Goal: Task Accomplishment & Management: Manage account settings

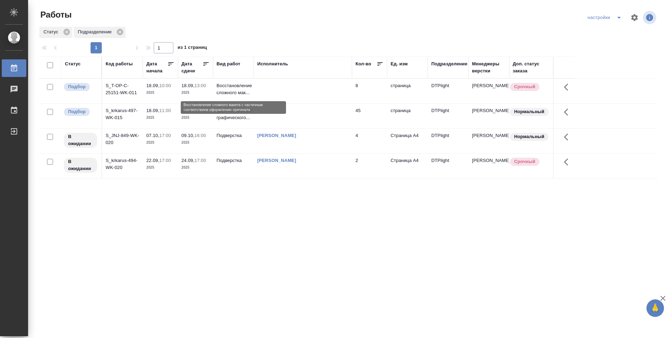
click at [220, 90] on p "Восстановление сложного мак..." at bounding box center [234, 89] width 34 height 14
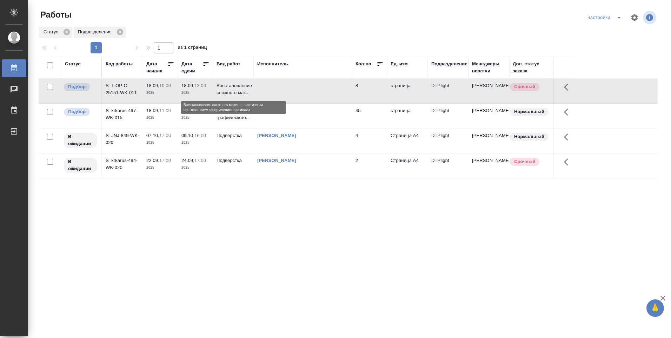
click at [220, 89] on p "Восстановление сложного мак..." at bounding box center [234, 89] width 34 height 14
click at [221, 89] on p "Восстановление сложного мак..." at bounding box center [234, 89] width 34 height 14
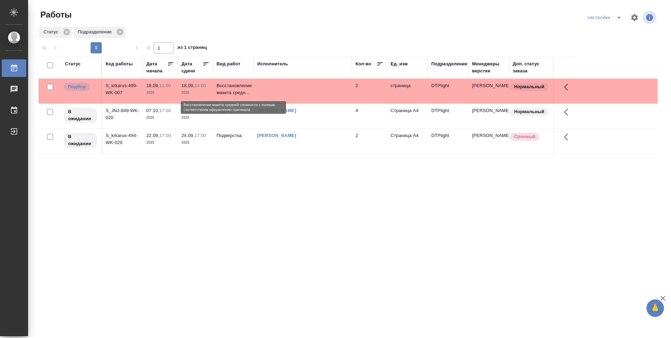
click at [235, 91] on p "Восстановление макета средн..." at bounding box center [234, 89] width 34 height 14
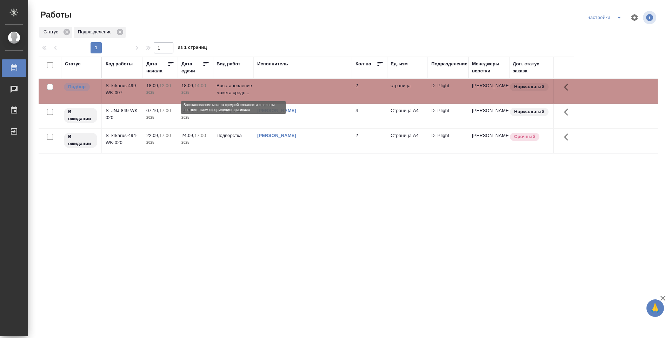
click at [235, 91] on p "Восстановление макета средн..." at bounding box center [234, 89] width 34 height 14
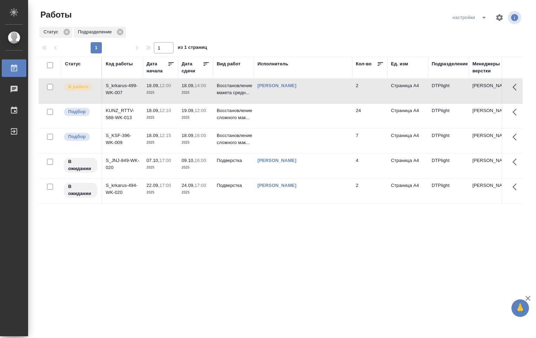
click at [195, 110] on p "19.09," at bounding box center [188, 110] width 13 height 5
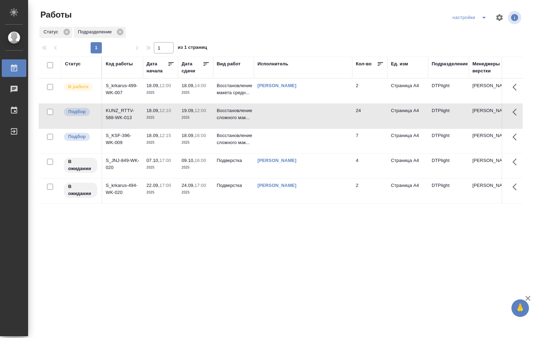
click at [195, 110] on p "19.09," at bounding box center [188, 110] width 13 height 5
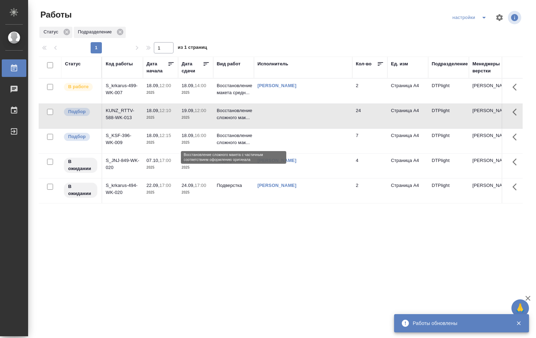
click at [217, 139] on p "Восстановление сложного мак..." at bounding box center [234, 139] width 34 height 14
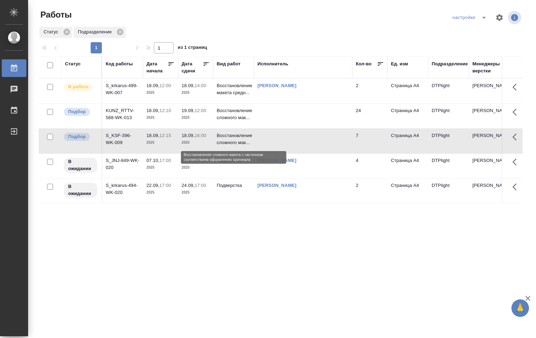
click at [222, 137] on p "Восстановление сложного мак..." at bounding box center [234, 139] width 34 height 14
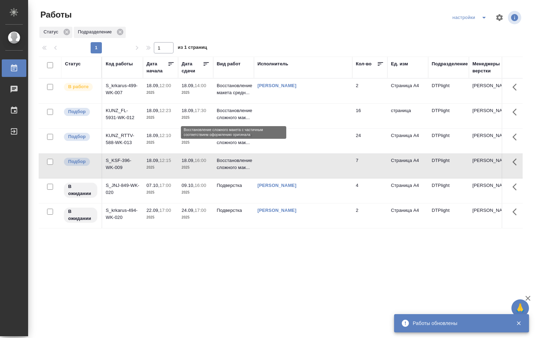
click at [247, 116] on p "Восстановление сложного мак..." at bounding box center [234, 114] width 34 height 14
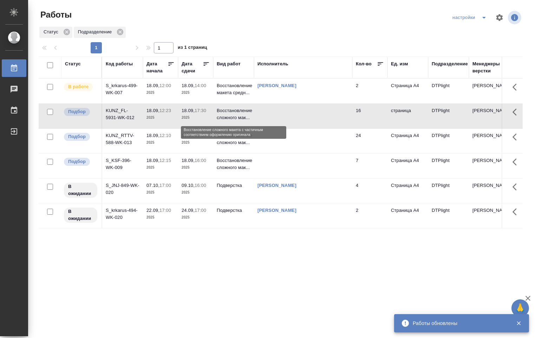
click at [246, 115] on p "Восстановление сложного мак..." at bounding box center [234, 114] width 34 height 14
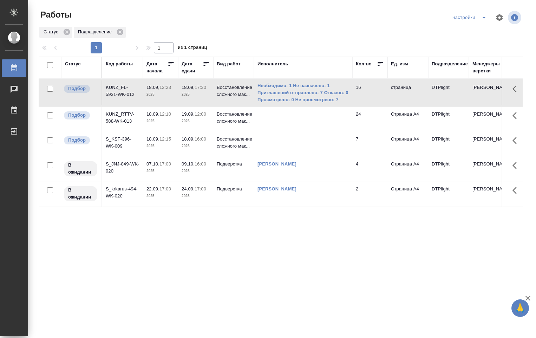
click at [303, 144] on td at bounding box center [303, 144] width 98 height 25
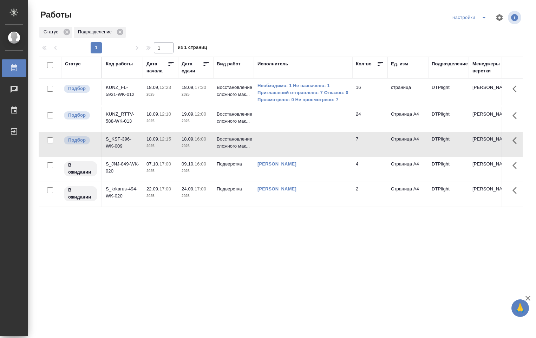
click at [253, 140] on td "Восстановление сложного мак..." at bounding box center [233, 144] width 41 height 25
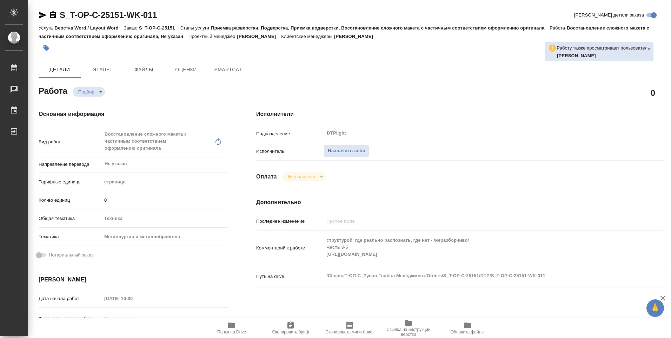
type textarea "x"
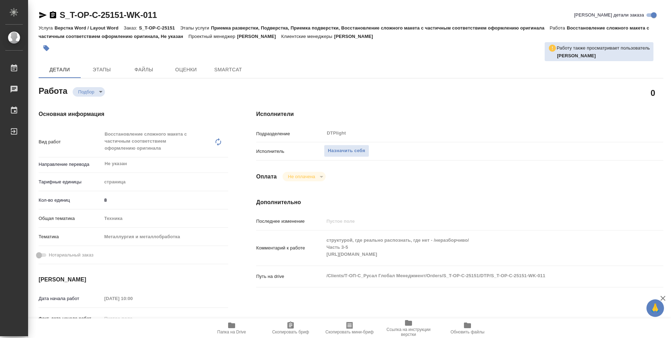
type textarea "x"
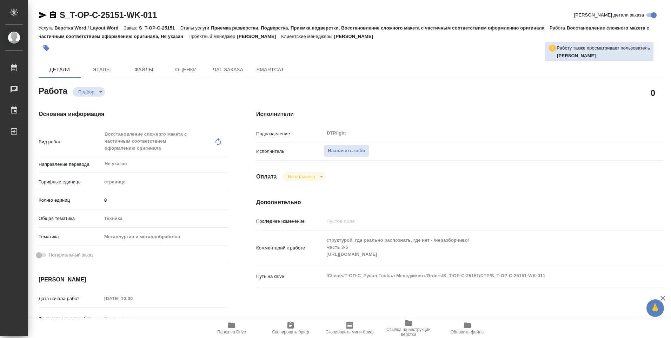
type textarea "x"
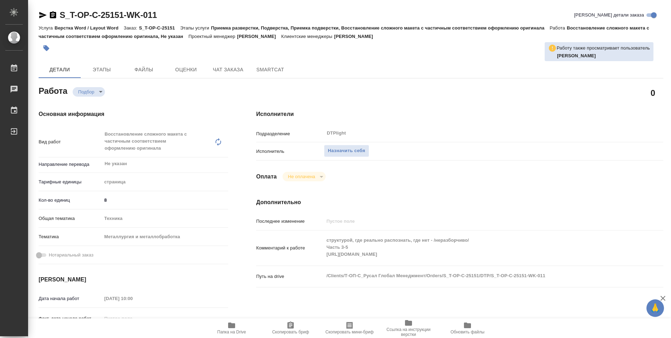
type textarea "x"
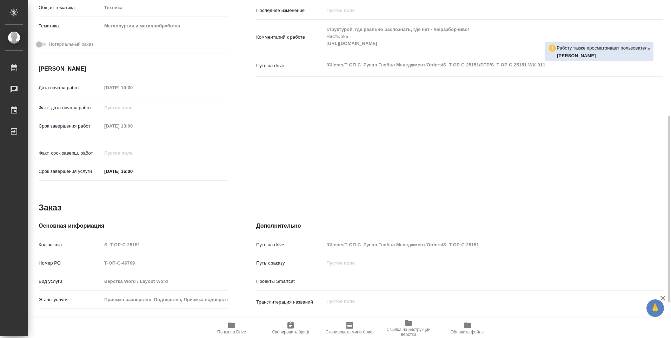
scroll to position [246, 0]
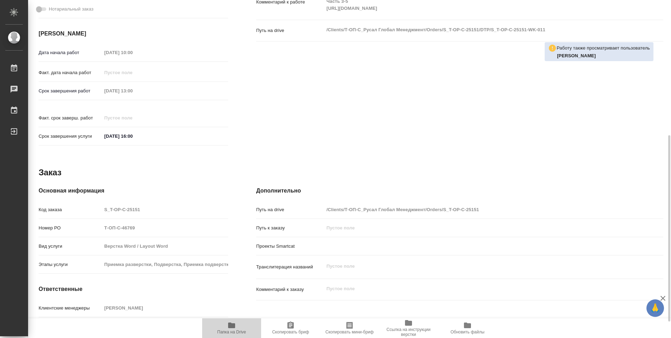
click at [233, 327] on icon "button" at bounding box center [231, 325] width 7 height 6
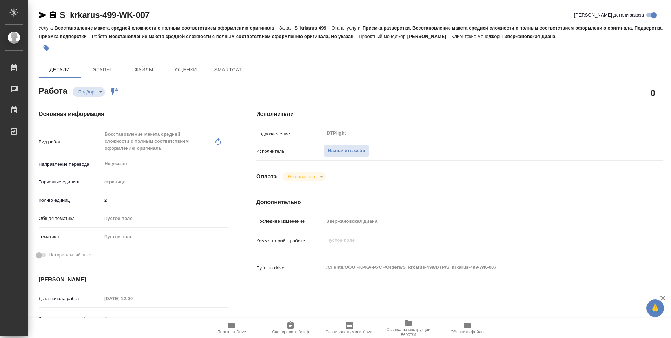
type textarea "x"
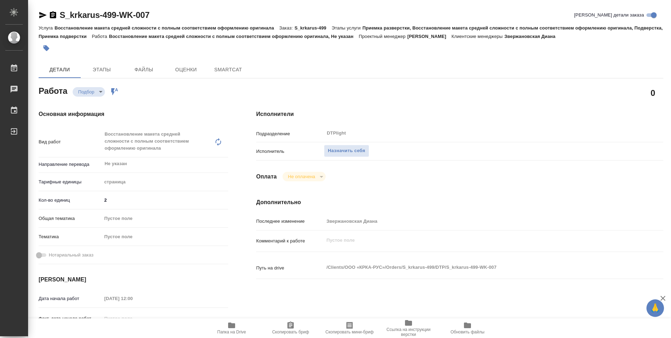
type textarea "x"
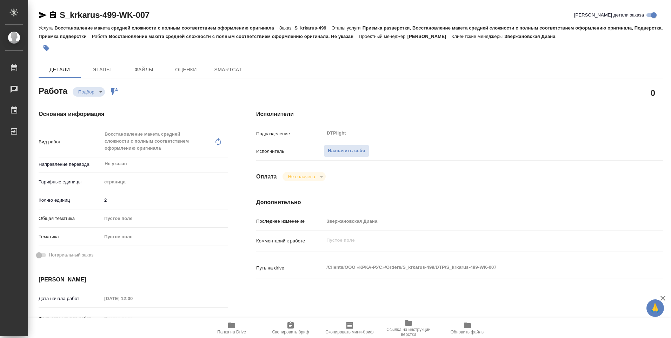
type textarea "x"
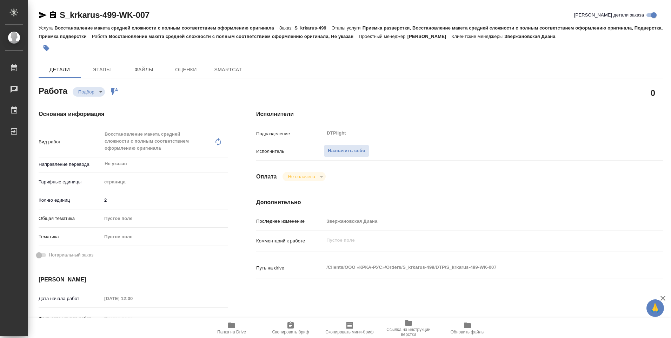
type textarea "x"
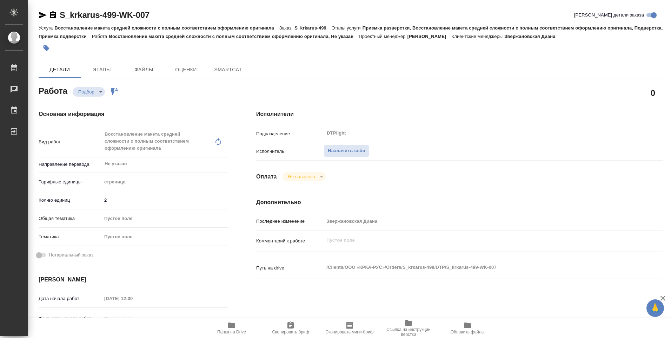
type textarea "x"
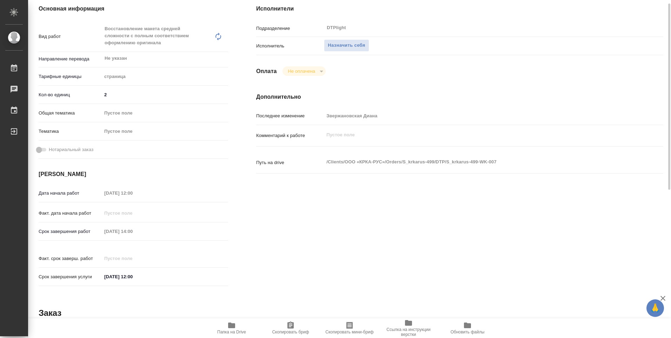
type textarea "x"
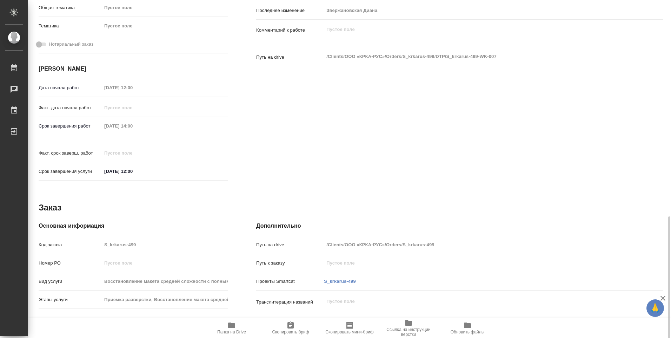
scroll to position [275, 0]
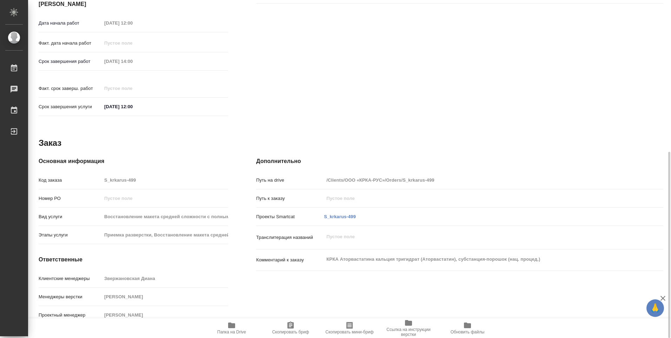
type textarea "x"
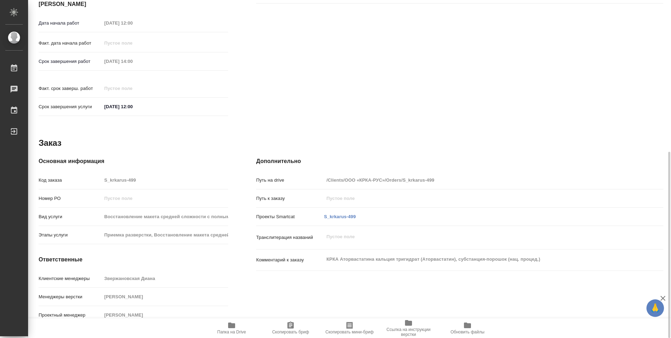
click at [232, 328] on icon "button" at bounding box center [231, 325] width 7 height 6
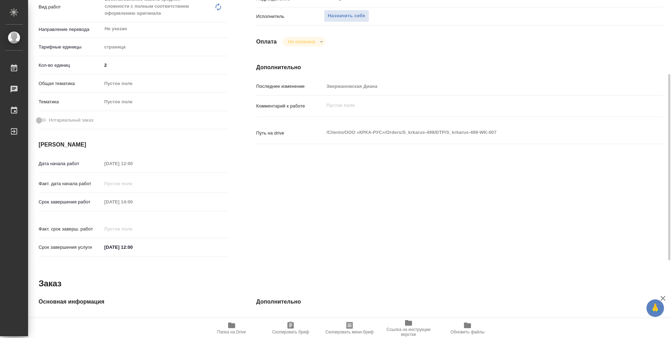
scroll to position [65, 0]
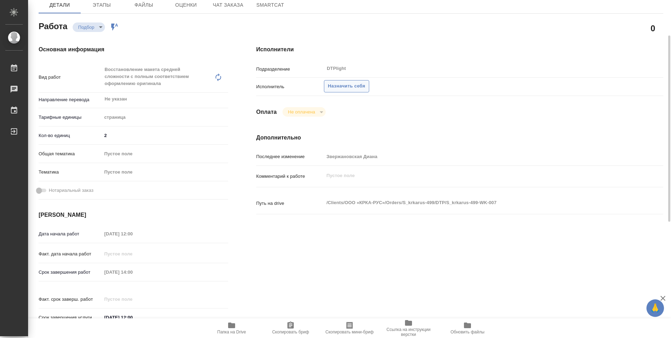
click at [341, 89] on span "Назначить себя" at bounding box center [346, 86] width 37 height 8
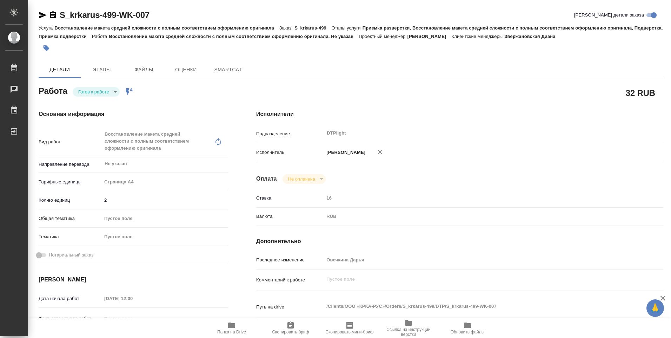
type textarea "x"
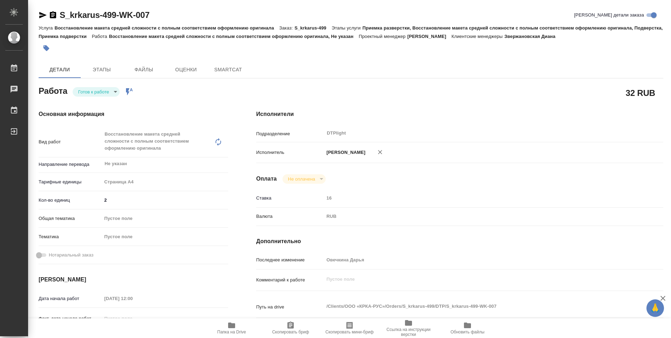
type textarea "x"
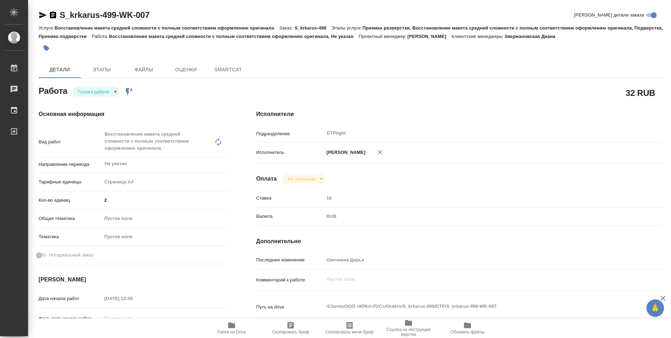
type textarea "x"
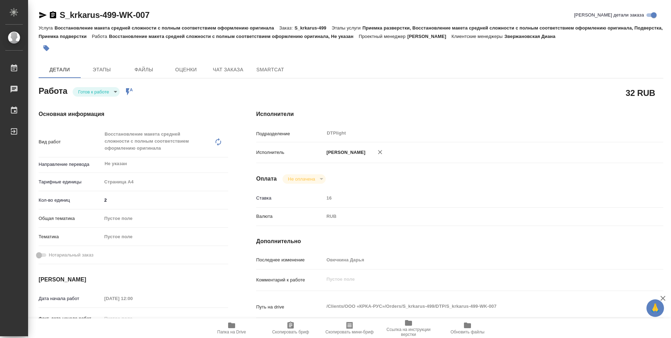
click at [115, 92] on body "🙏 .cls-1 fill:#fff; AWATERA Ovechkina Darya Работы Чаты График Выйти S_krkarus-…" at bounding box center [335, 169] width 671 height 338
type textarea "x"
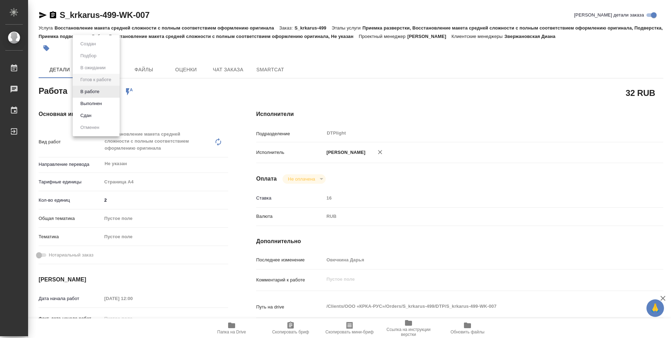
type textarea "x"
click at [99, 93] on button "В работе" at bounding box center [89, 92] width 23 height 8
type textarea "x"
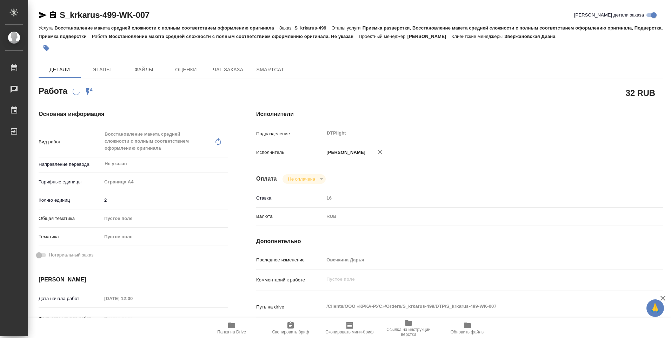
type textarea "x"
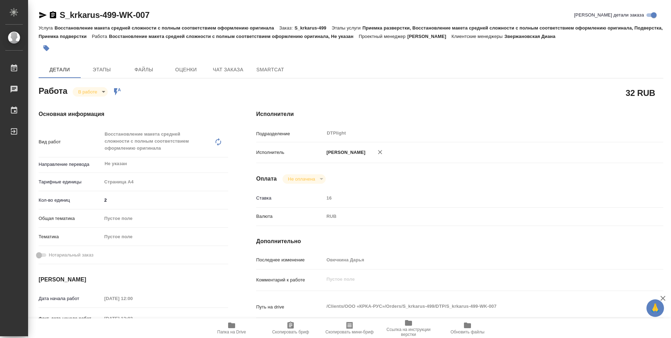
type textarea "x"
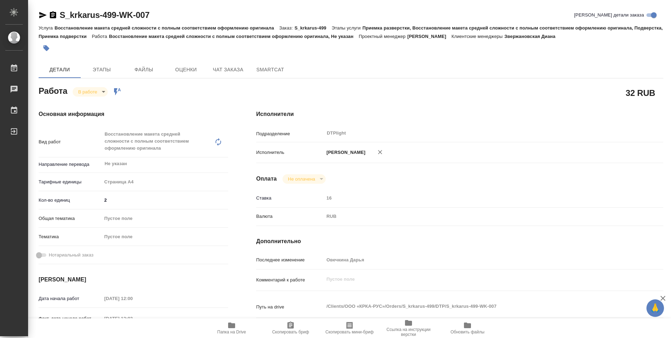
type textarea "x"
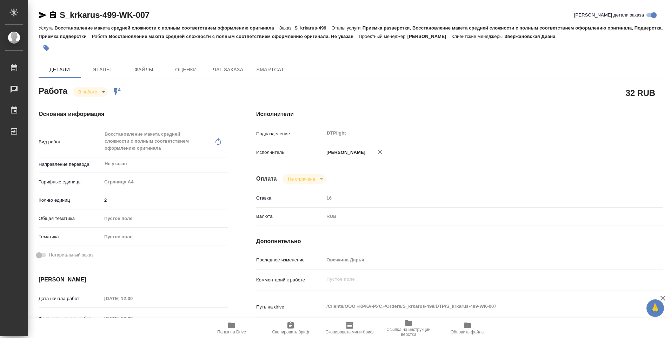
type textarea "x"
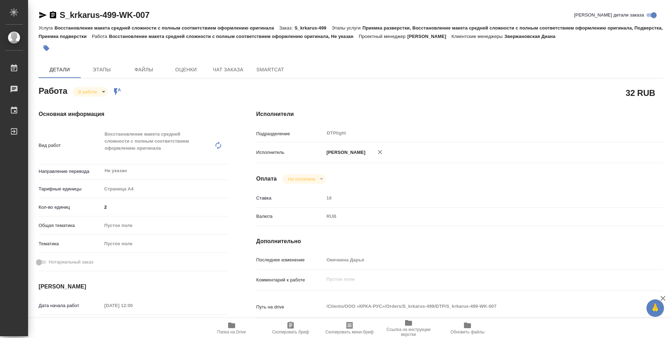
type textarea "x"
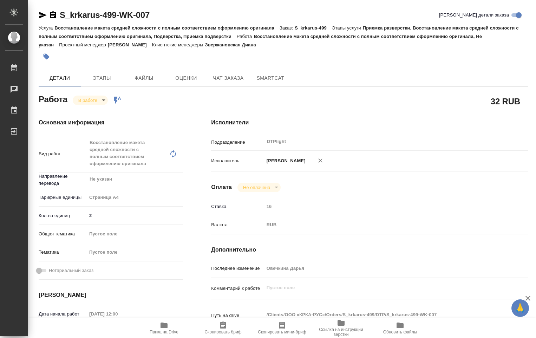
type textarea "x"
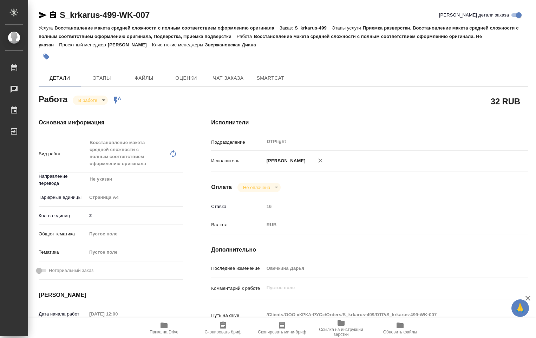
scroll to position [35, 0]
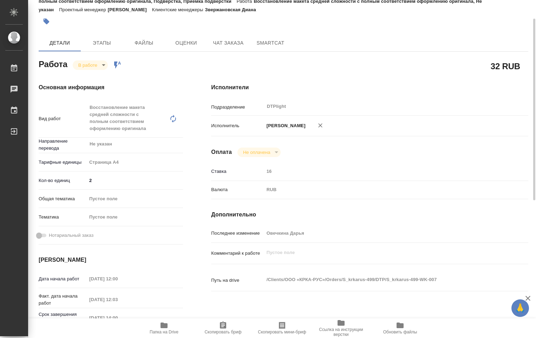
type textarea "x"
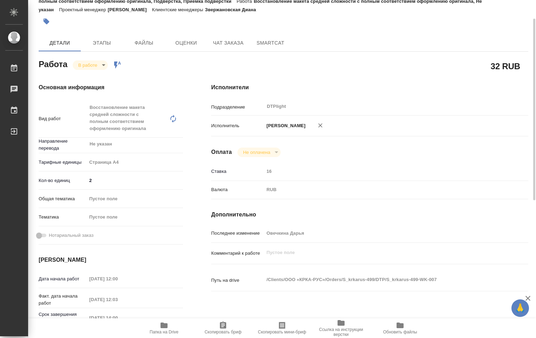
type textarea "x"
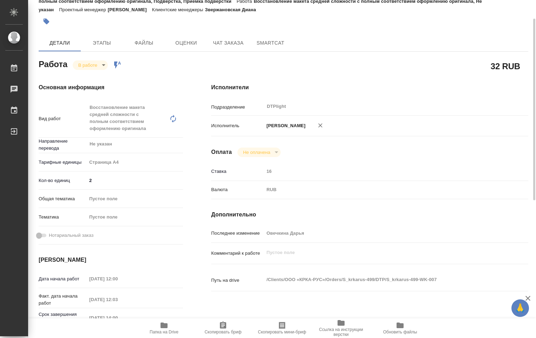
type textarea "x"
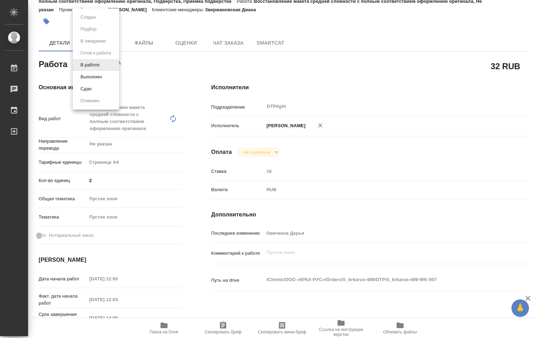
click at [102, 65] on body "🙏 .cls-1 fill:#fff; AWATERA Ovechkina Darya Работы 0 Чаты График Выйти S_krkaru…" at bounding box center [268, 169] width 536 height 338
click at [99, 76] on button "Выполнен" at bounding box center [91, 77] width 26 height 8
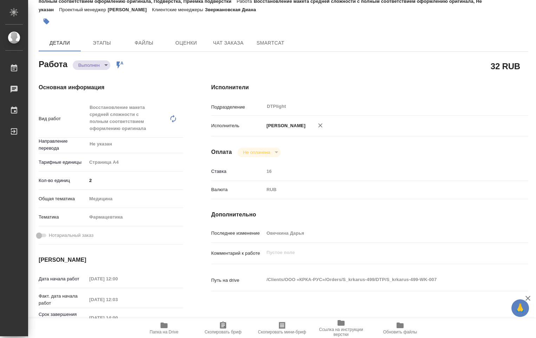
type textarea "x"
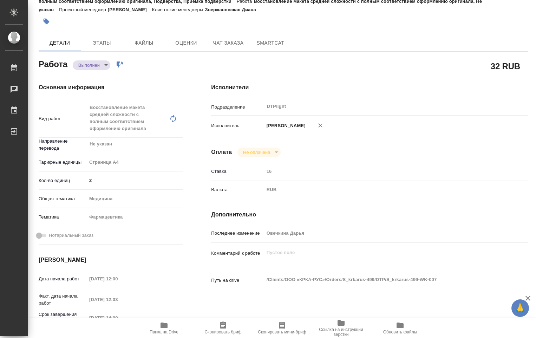
scroll to position [0, 0]
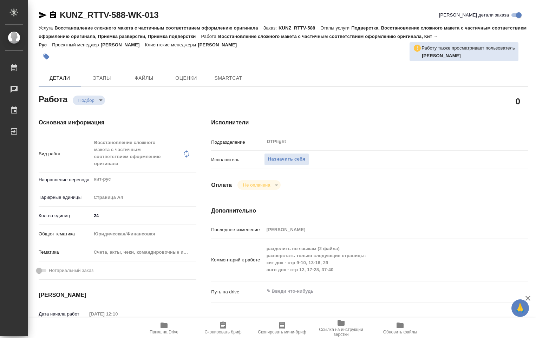
type textarea "x"
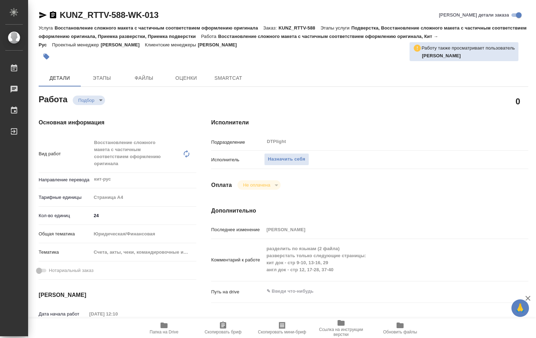
type textarea "x"
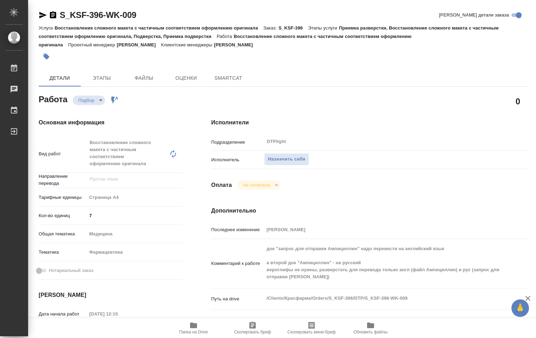
type textarea "x"
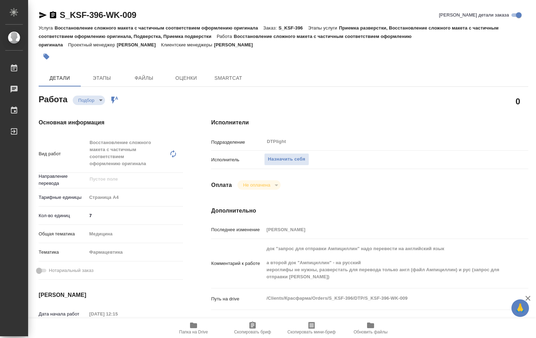
type textarea "x"
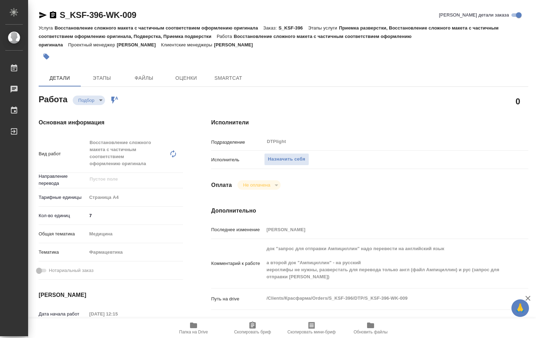
type textarea "x"
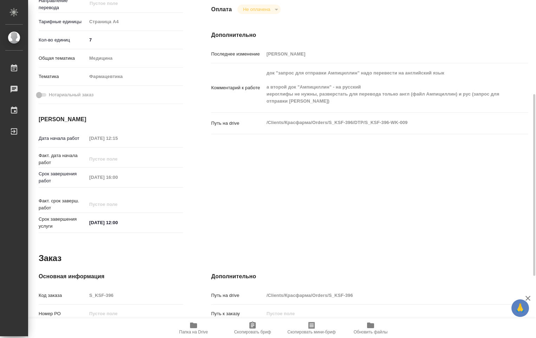
type textarea "x"
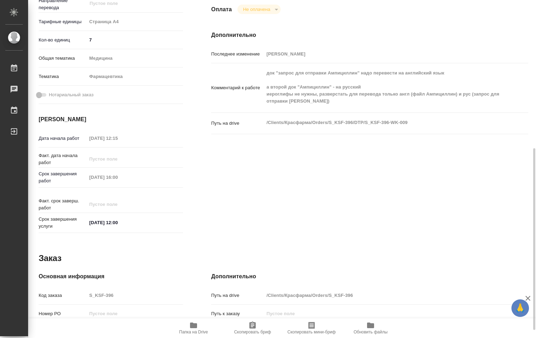
scroll to position [291, 0]
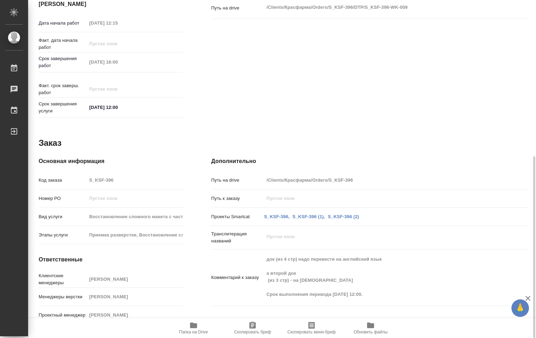
type textarea "x"
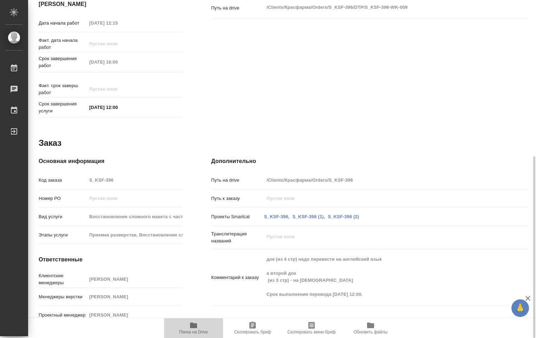
click at [193, 331] on span "Папка на Drive" at bounding box center [193, 331] width 29 height 5
type textarea "x"
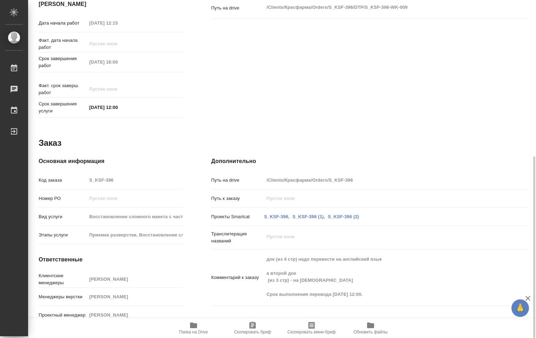
type textarea "x"
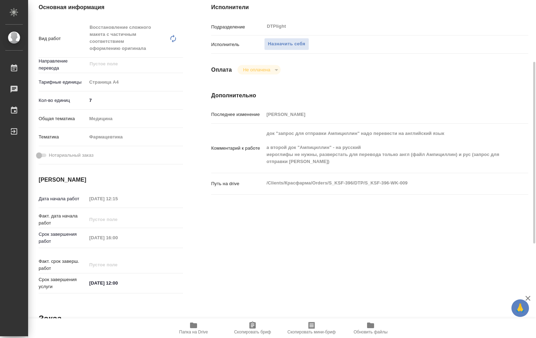
scroll to position [0, 0]
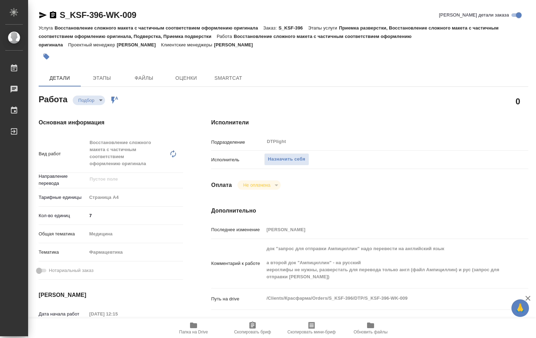
type textarea "x"
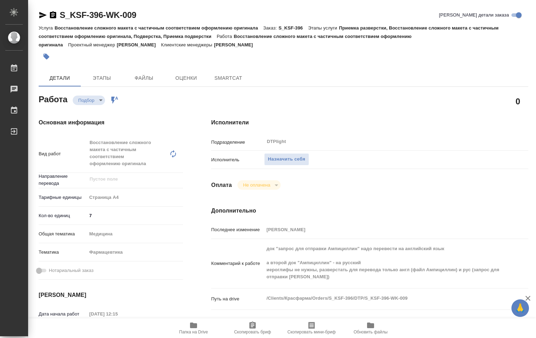
type textarea "x"
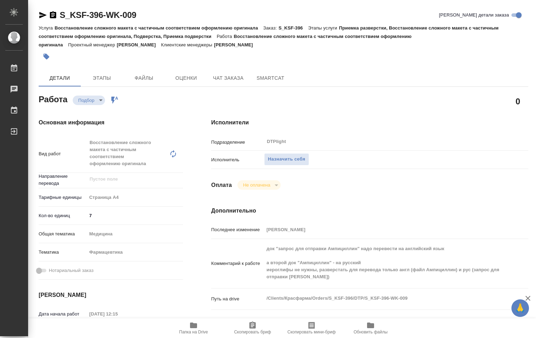
type textarea "x"
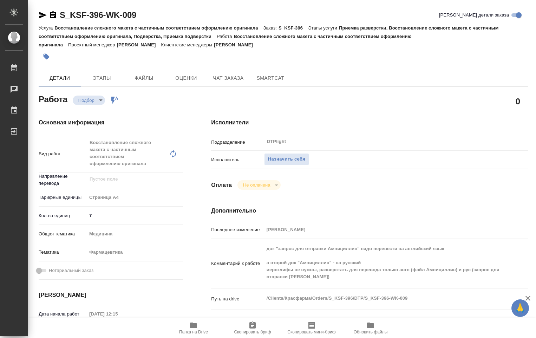
type textarea "x"
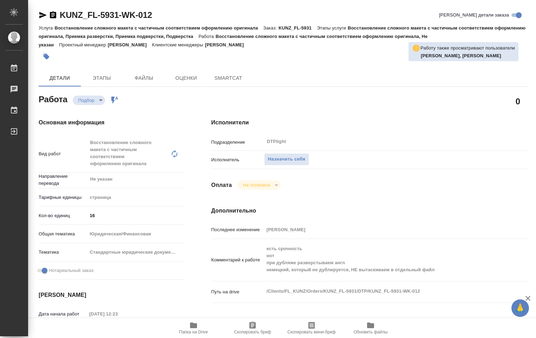
type textarea "x"
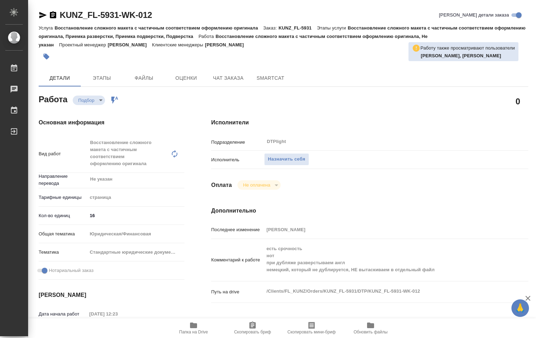
type textarea "x"
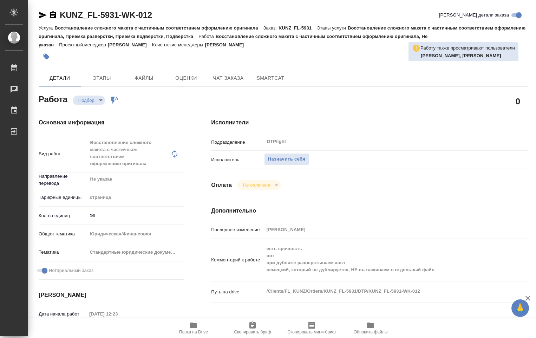
type textarea "x"
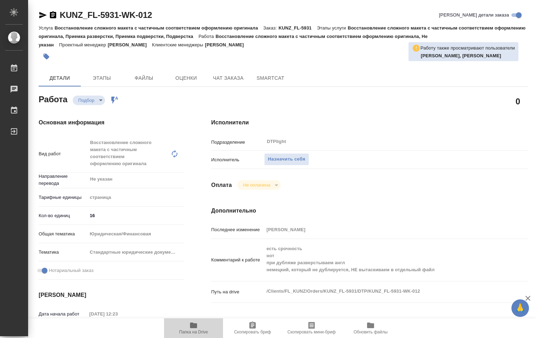
click at [191, 326] on icon "button" at bounding box center [193, 325] width 7 height 6
type textarea "x"
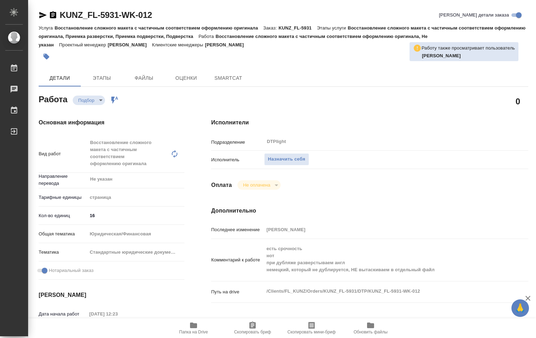
type textarea "x"
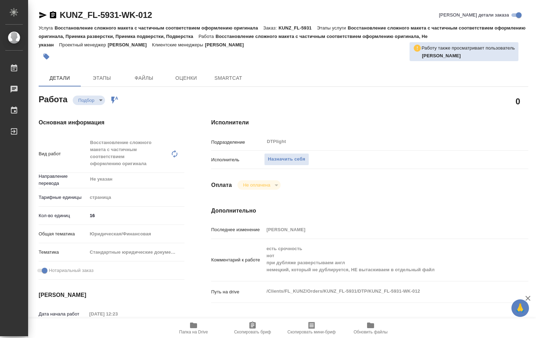
type textarea "x"
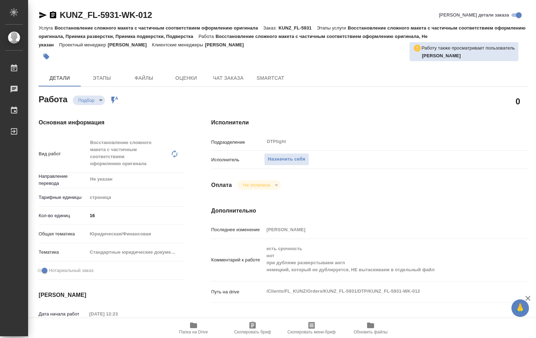
type textarea "x"
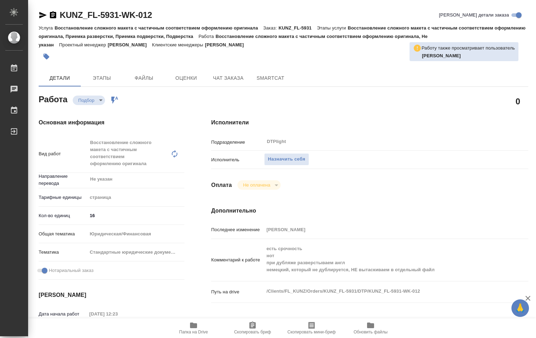
type textarea "x"
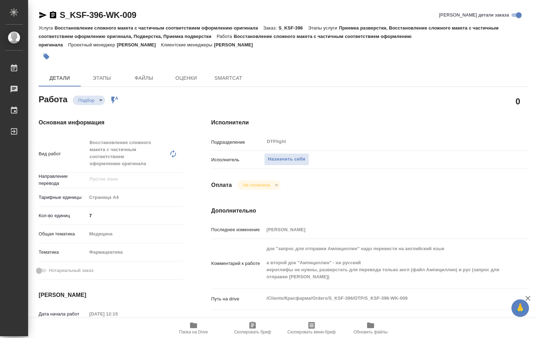
type textarea "x"
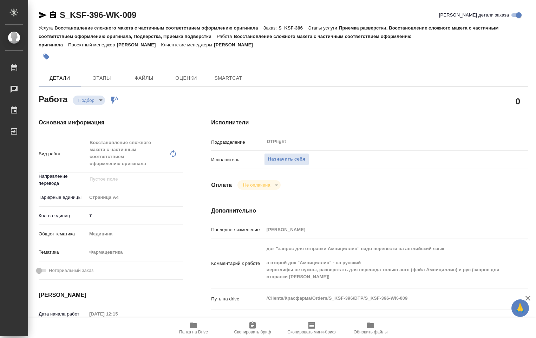
type textarea "x"
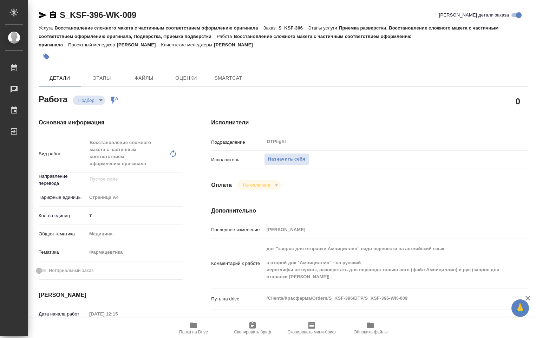
type textarea "x"
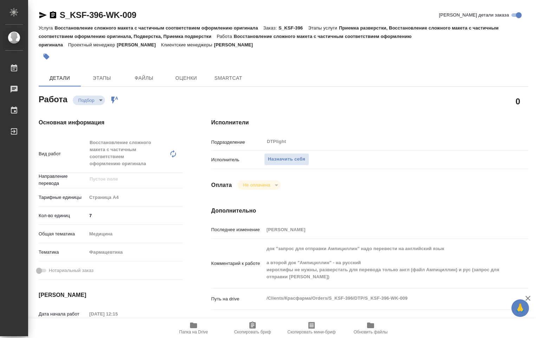
type textarea "x"
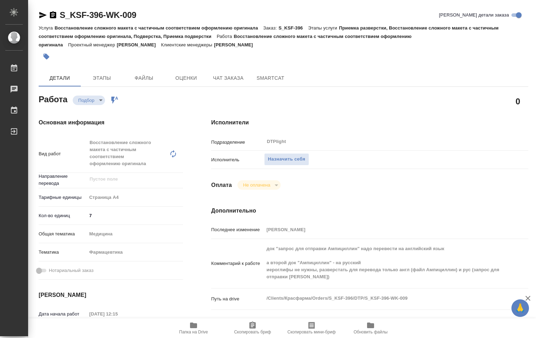
type textarea "x"
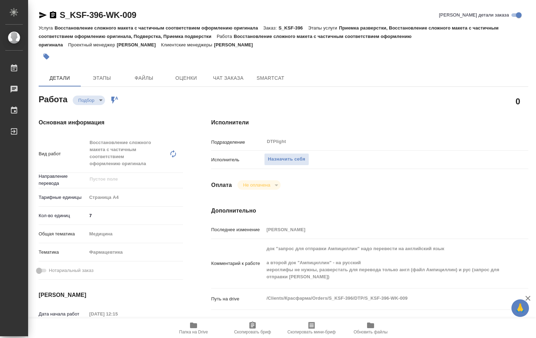
type textarea "x"
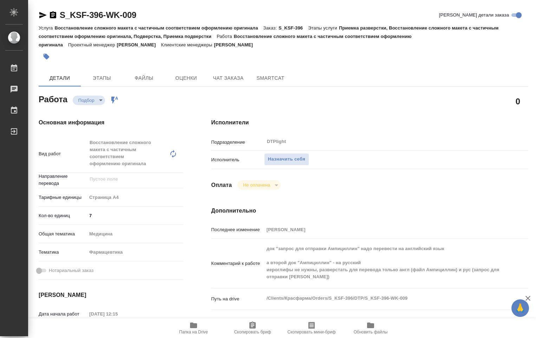
type textarea "x"
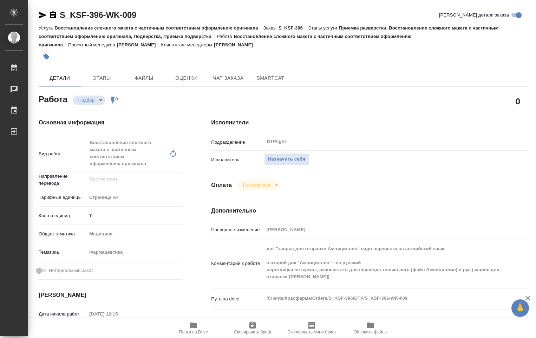
type textarea "x"
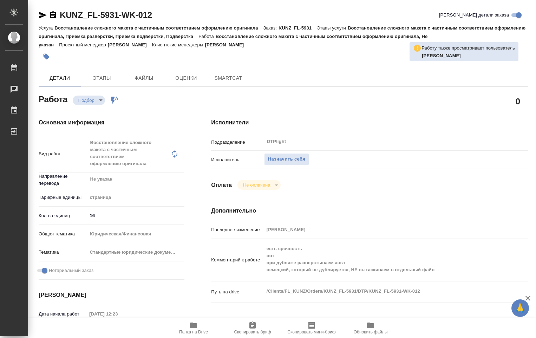
type textarea "x"
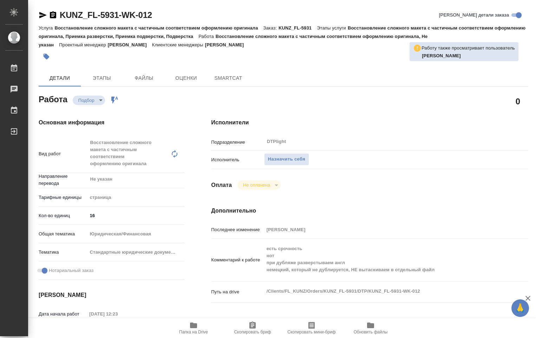
type textarea "x"
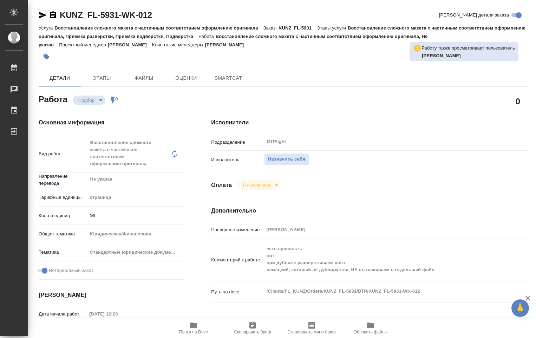
type textarea "x"
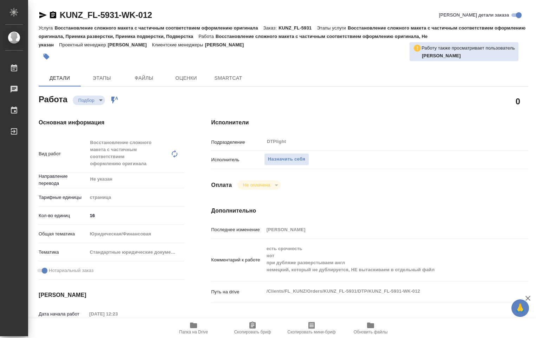
type textarea "x"
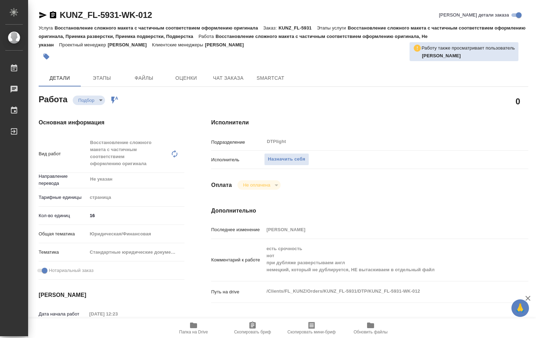
type textarea "x"
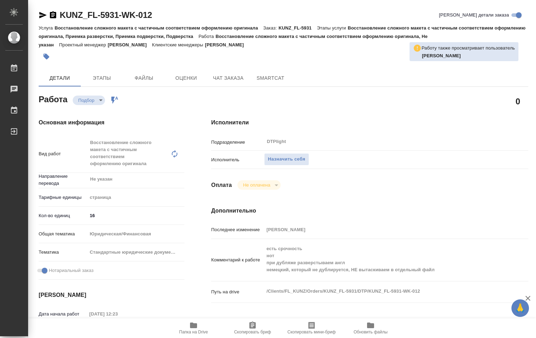
type textarea "x"
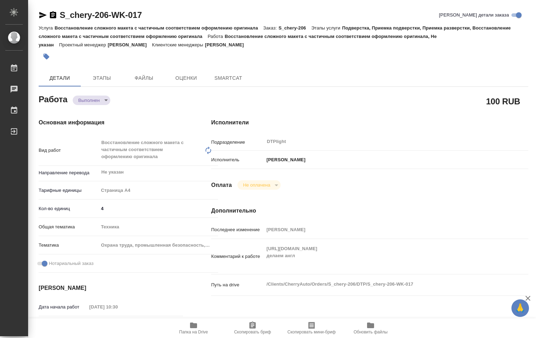
type textarea "x"
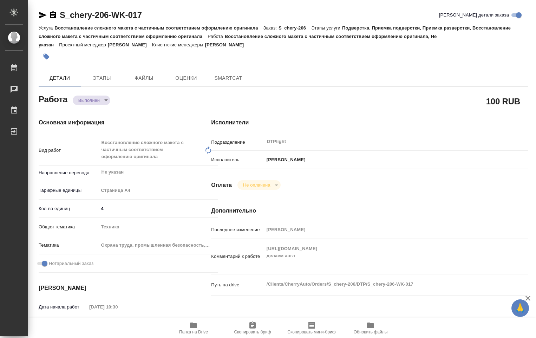
type textarea "x"
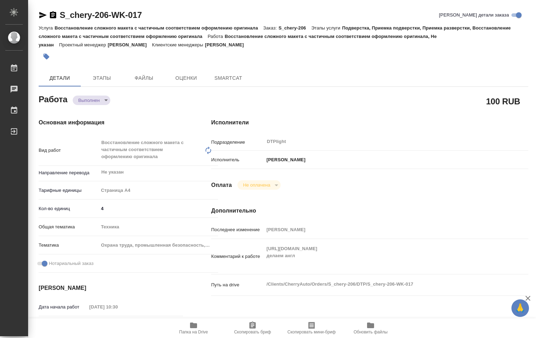
type textarea "x"
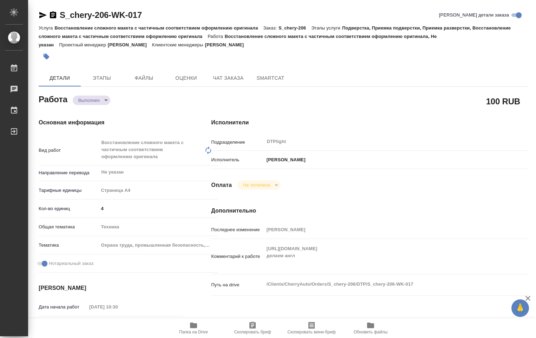
type textarea "x"
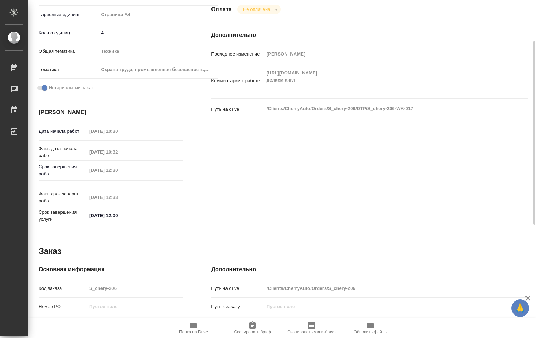
type textarea "x"
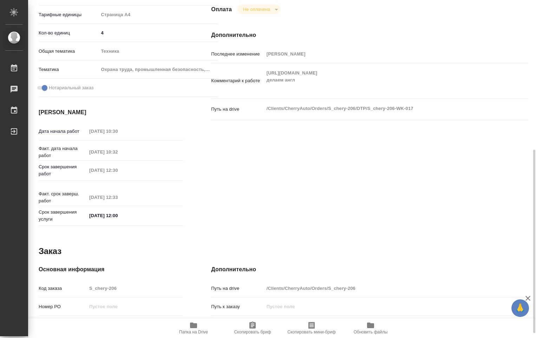
scroll to position [284, 0]
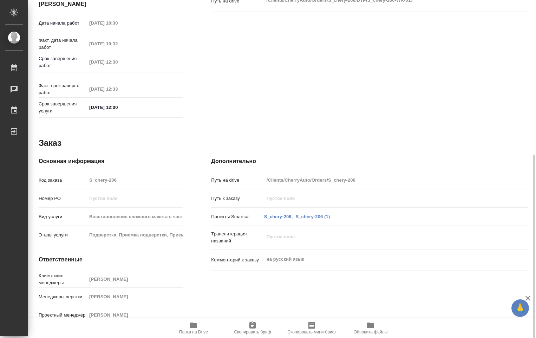
click at [195, 327] on icon "button" at bounding box center [193, 325] width 7 height 6
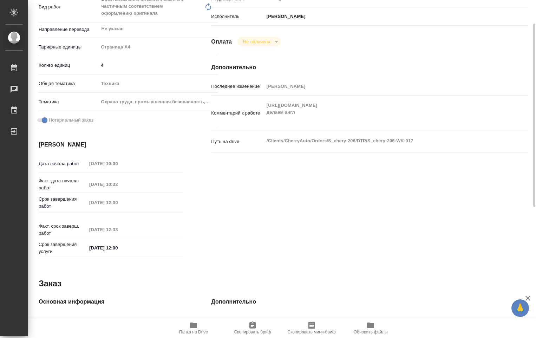
scroll to position [0, 0]
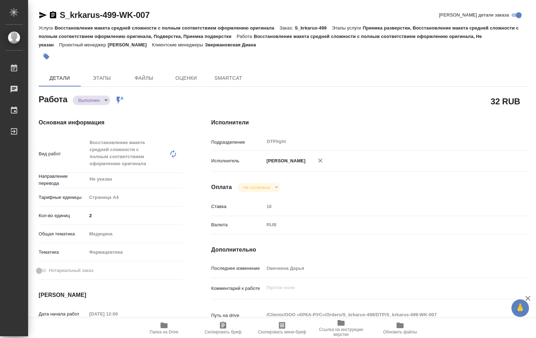
type textarea "x"
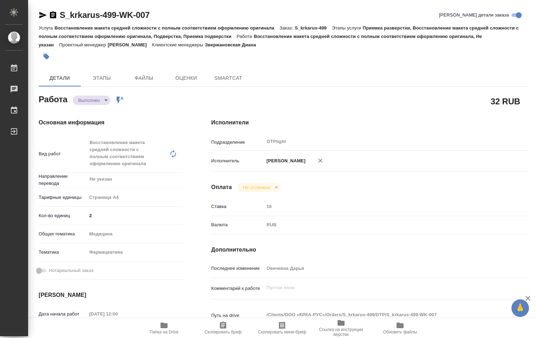
type textarea "x"
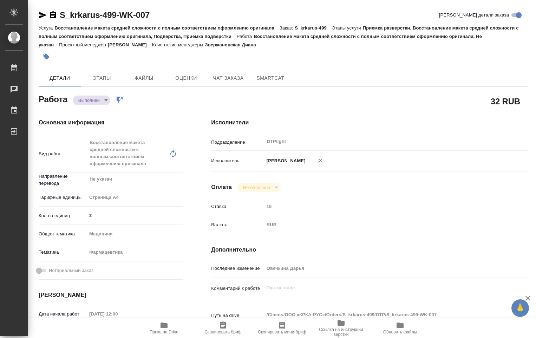
type textarea "x"
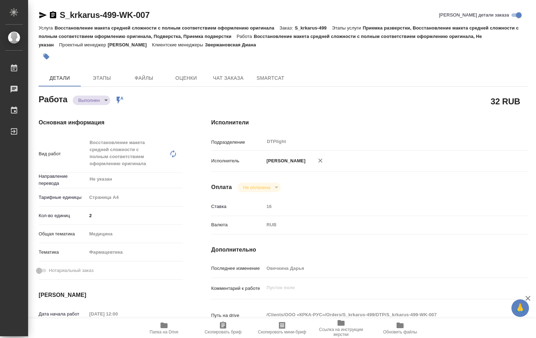
type textarea "x"
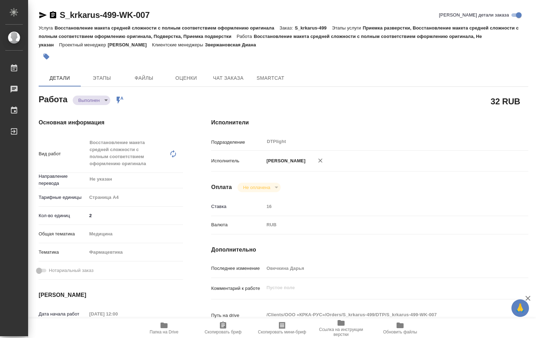
type textarea "x"
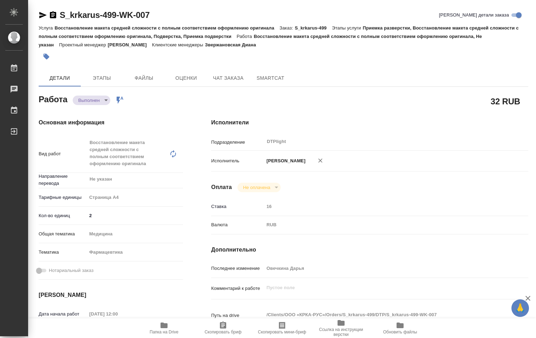
type textarea "x"
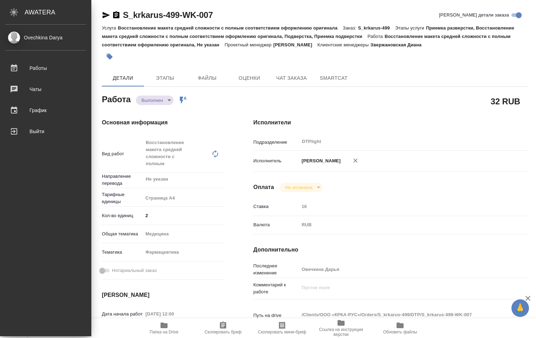
type textarea "x"
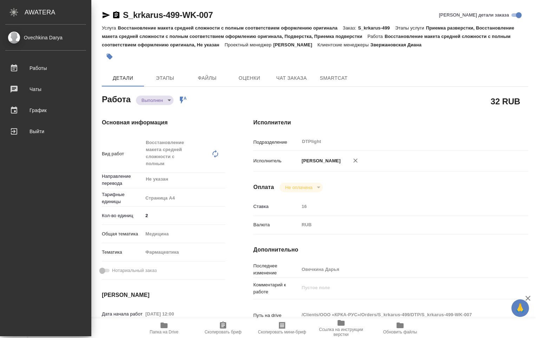
type textarea "x"
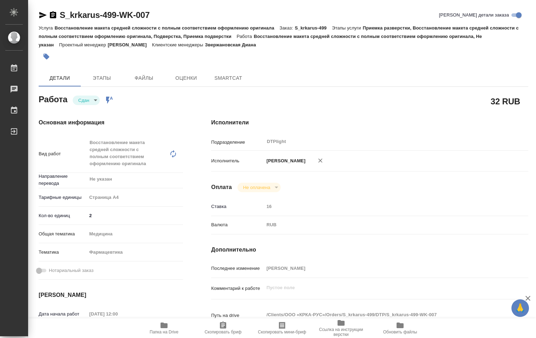
type textarea "x"
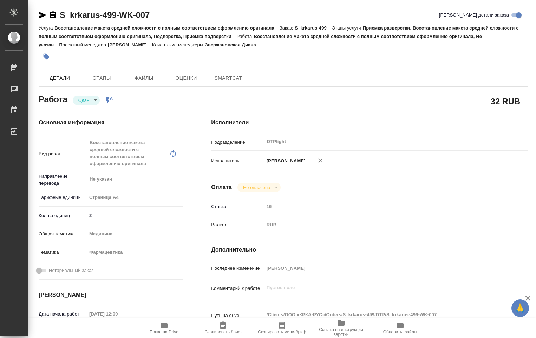
type textarea "x"
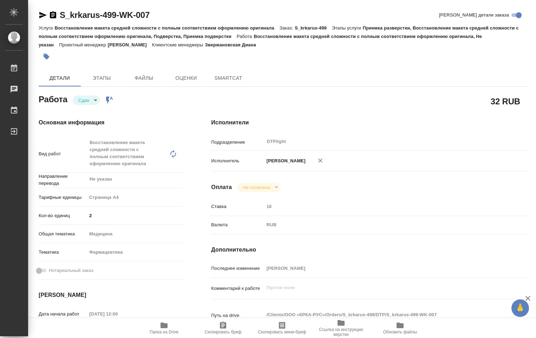
type textarea "x"
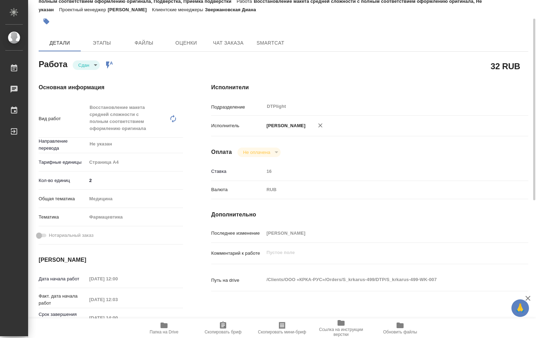
type textarea "x"
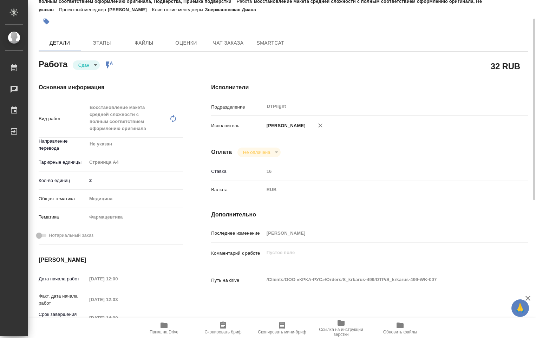
scroll to position [105, 0]
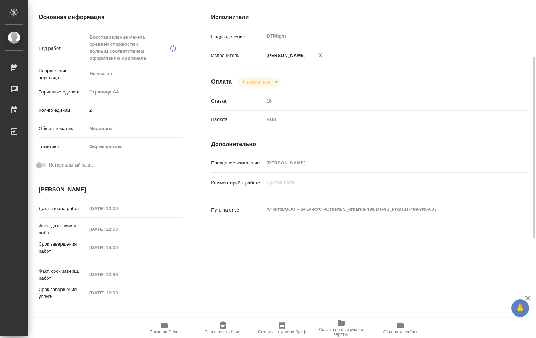
type textarea "x"
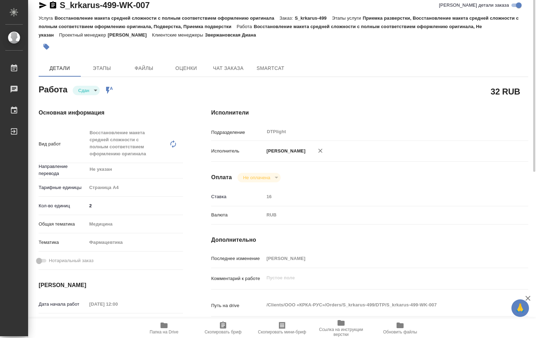
scroll to position [0, 0]
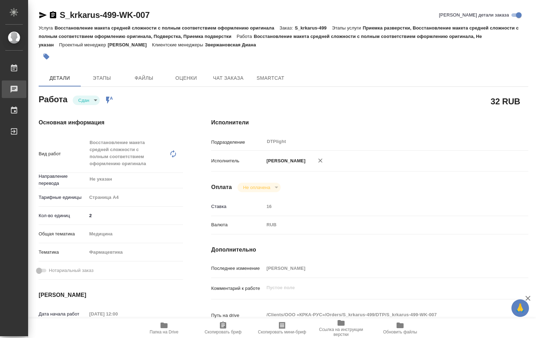
type textarea "x"
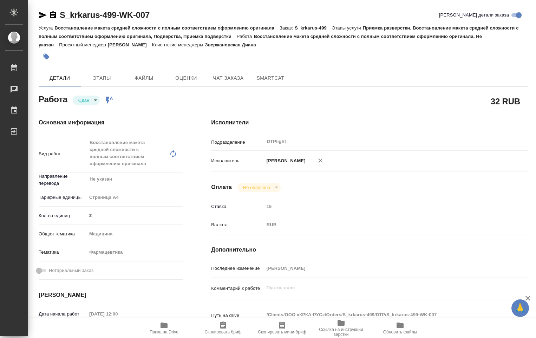
type textarea "x"
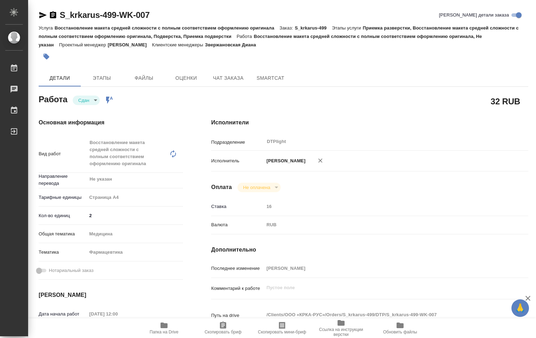
type textarea "x"
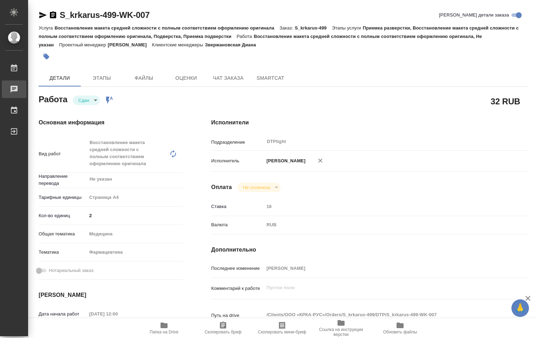
type textarea "x"
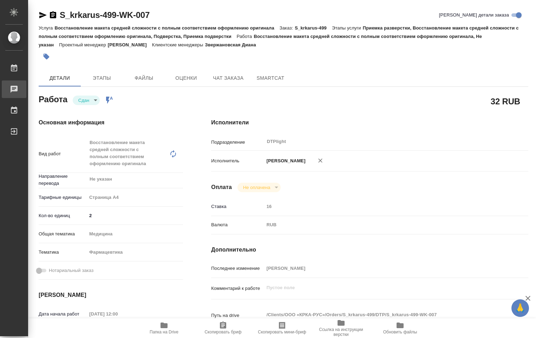
type textarea "x"
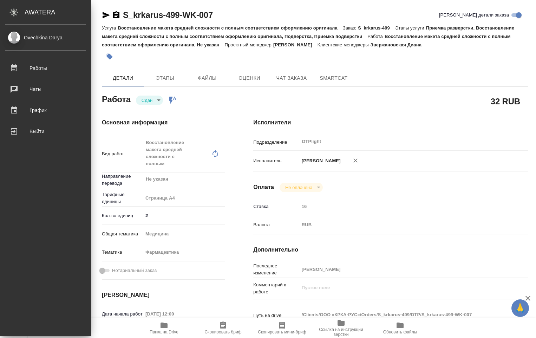
type textarea "x"
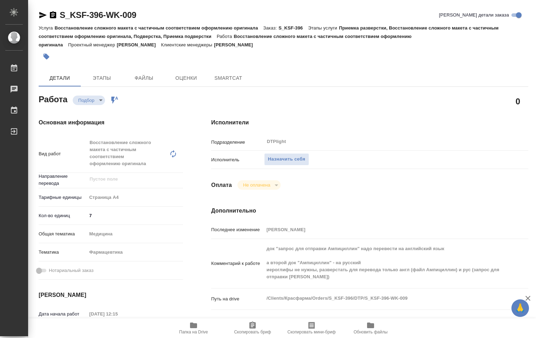
type textarea "x"
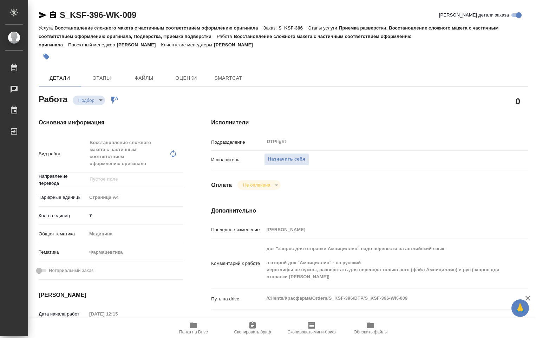
type textarea "x"
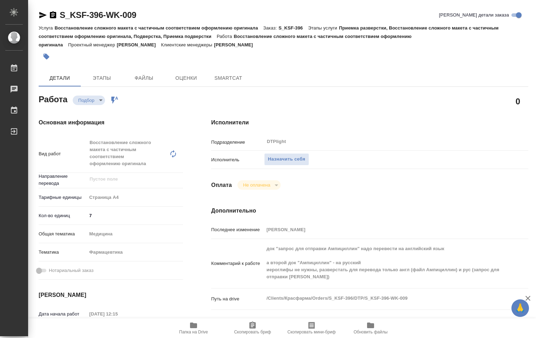
type textarea "x"
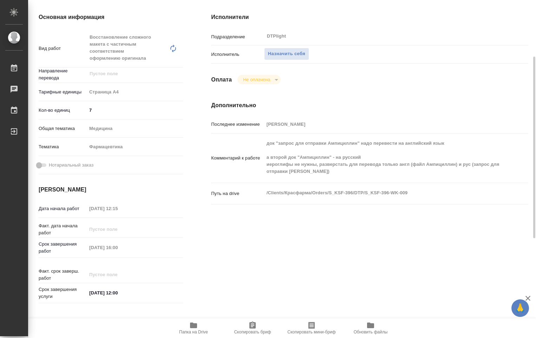
type textarea "x"
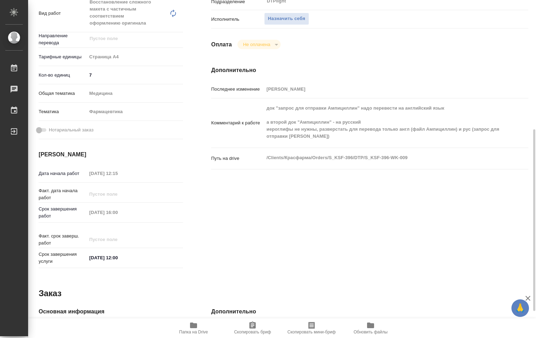
scroll to position [176, 0]
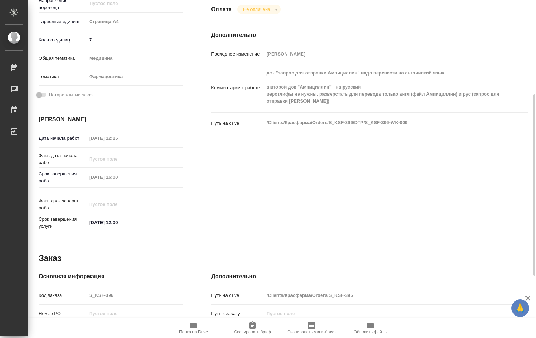
type textarea "x"
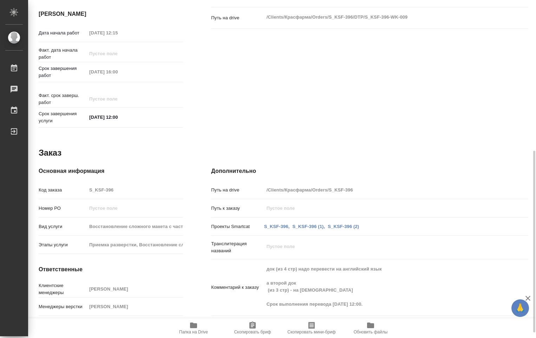
scroll to position [291, 0]
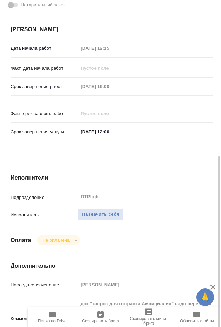
type textarea "x"
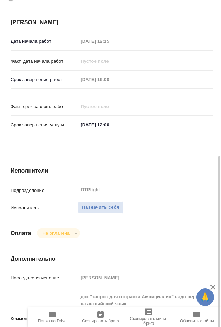
type textarea "x"
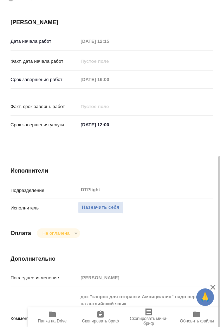
type textarea "x"
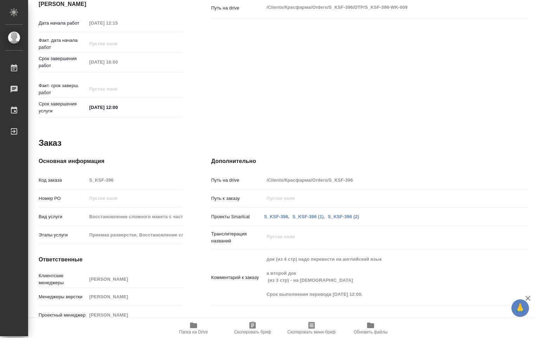
type textarea "x"
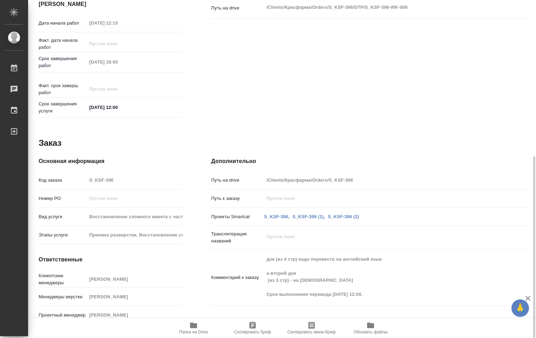
click at [187, 330] on span "Папка на Drive" at bounding box center [193, 331] width 29 height 5
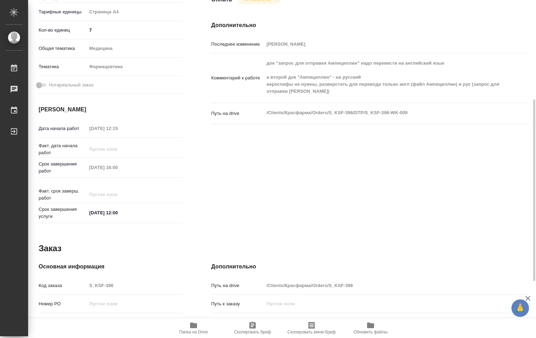
scroll to position [45, 0]
